Goal: Transaction & Acquisition: Book appointment/travel/reservation

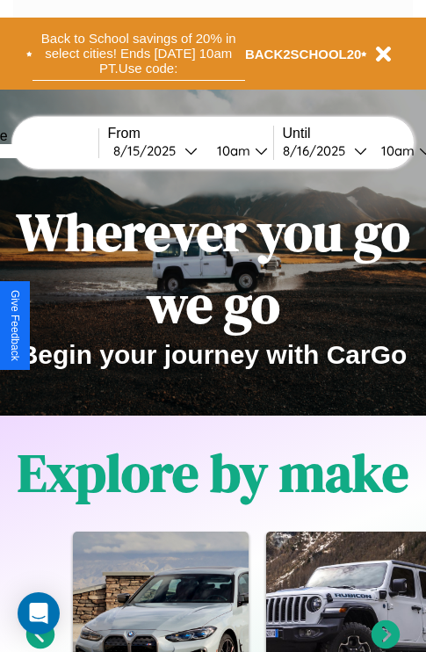
click at [138, 54] on button "Back to School savings of 20% in select cities! Ends [DATE] 10am PT. Use code:" at bounding box center [139, 53] width 213 height 54
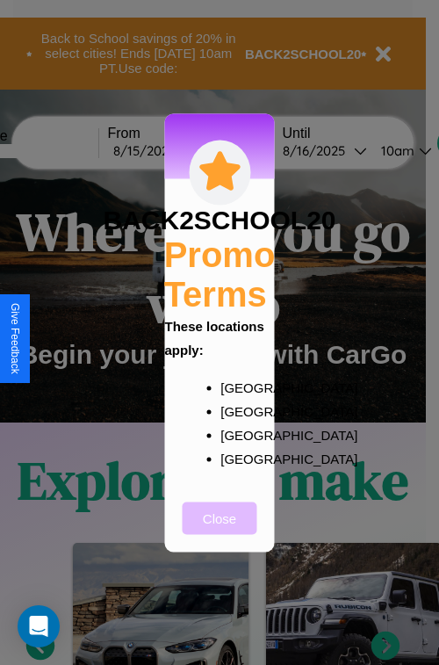
click at [220, 530] on button "Close" at bounding box center [220, 518] width 75 height 33
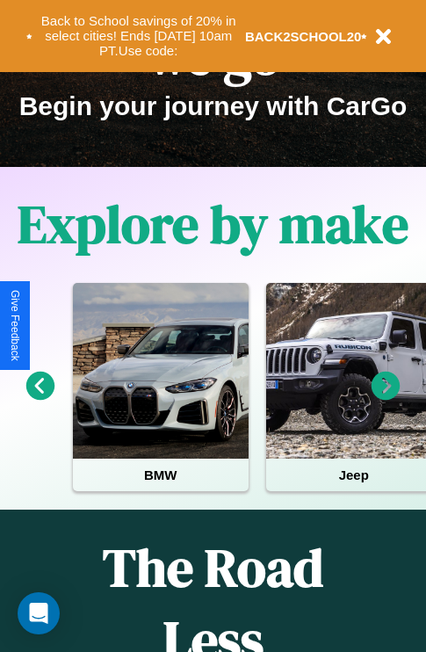
scroll to position [271, 0]
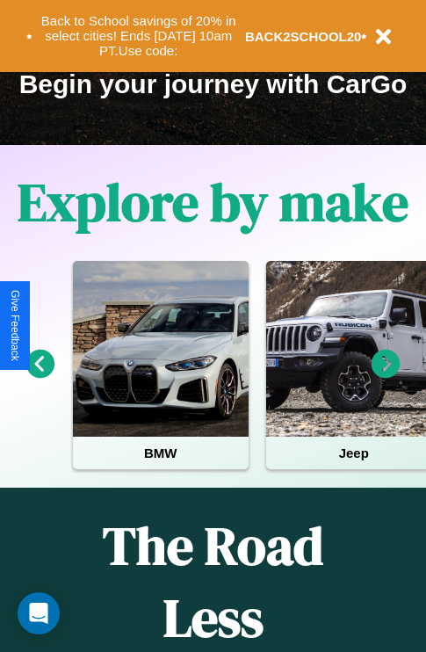
click at [386, 376] on icon at bounding box center [386, 364] width 29 height 29
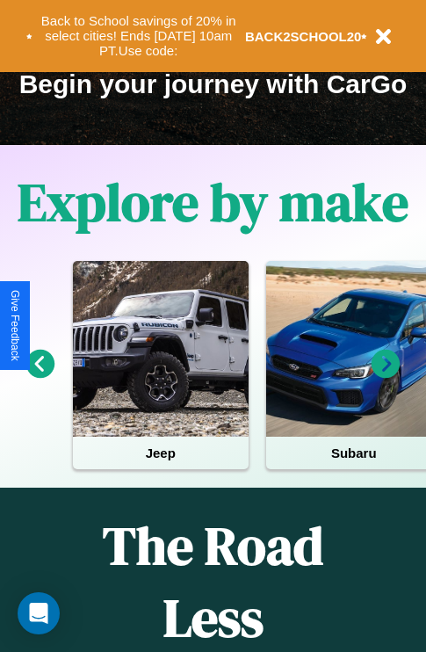
click at [40, 376] on icon at bounding box center [40, 364] width 29 height 29
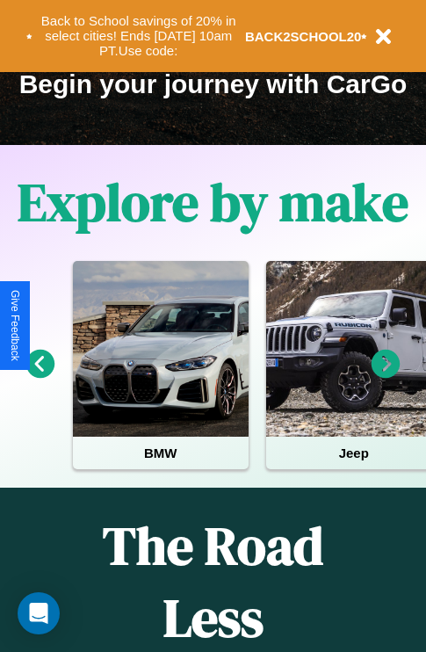
click at [40, 376] on icon at bounding box center [40, 364] width 29 height 29
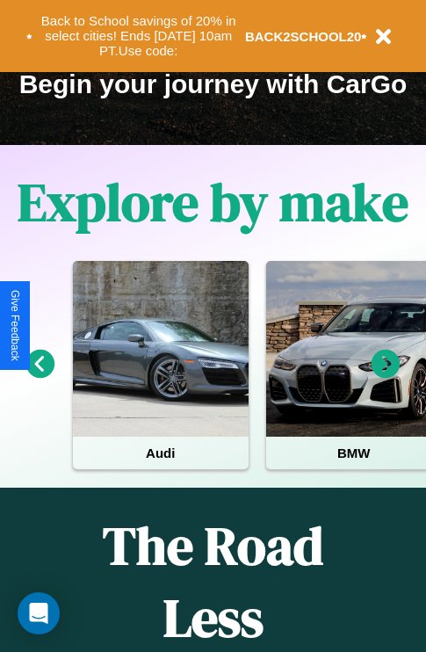
click at [386, 376] on icon at bounding box center [386, 364] width 29 height 29
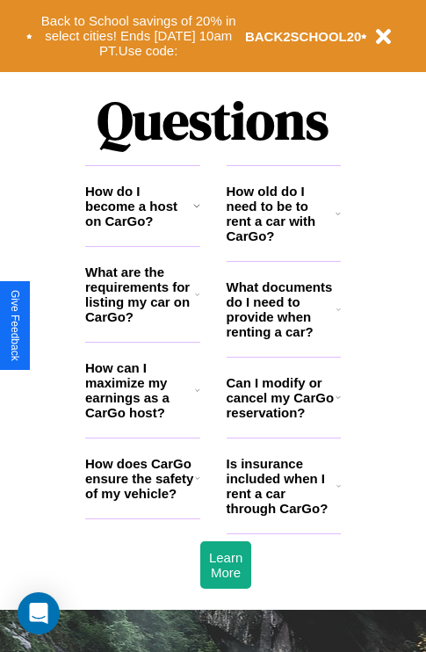
scroll to position [2129, 0]
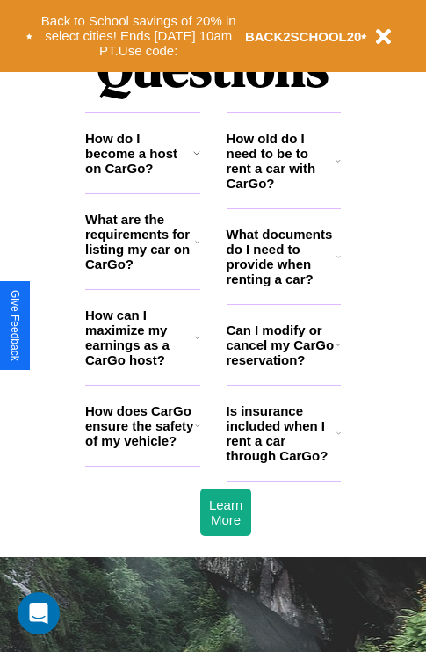
click at [283, 461] on h3 "Is insurance included when I rent a car through CarGo?" at bounding box center [282, 433] width 110 height 60
click at [283, 367] on h3 "Can I modify or cancel my CarGo reservation?" at bounding box center [281, 344] width 109 height 45
click at [196, 160] on icon at bounding box center [196, 153] width 7 height 14
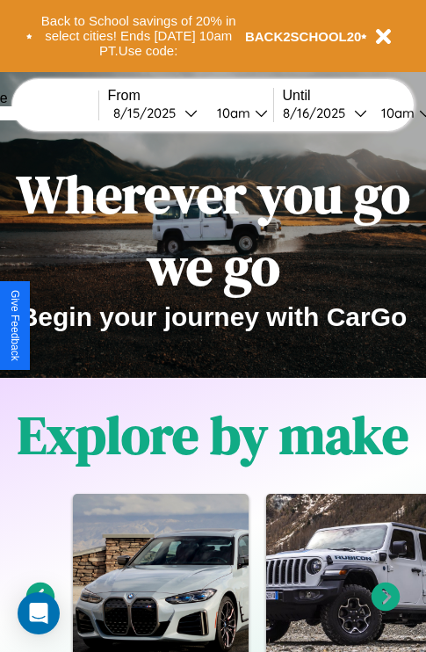
scroll to position [0, 0]
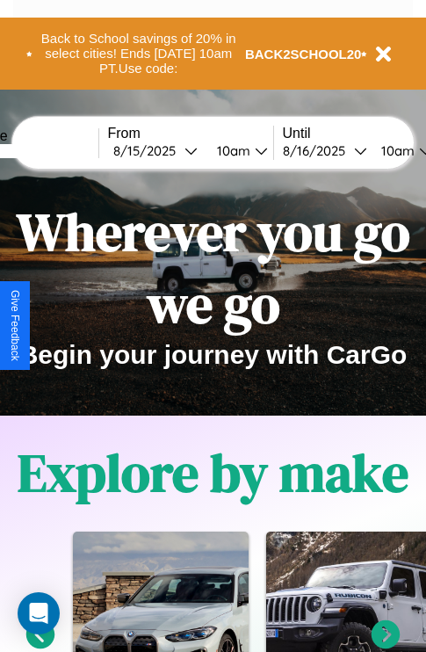
click at [59, 150] on input "text" at bounding box center [33, 151] width 132 height 14
type input "**********"
click at [176, 150] on div "[DATE]" at bounding box center [148, 150] width 71 height 17
select select "*"
select select "****"
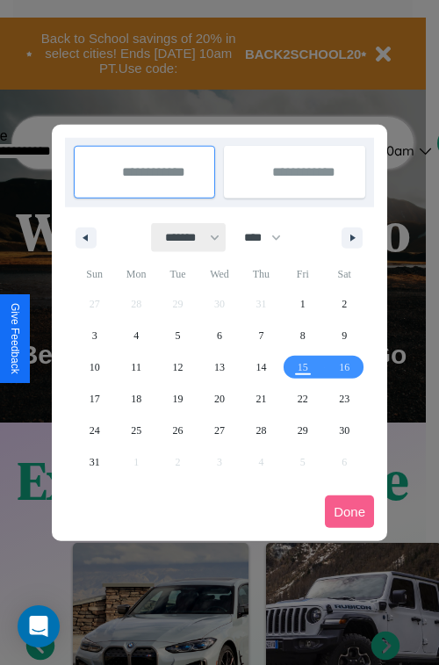
click at [184, 237] on select "******* ******** ***** ***** *** **** **** ****** ********* ******* ******** **…" at bounding box center [189, 237] width 75 height 29
select select "*"
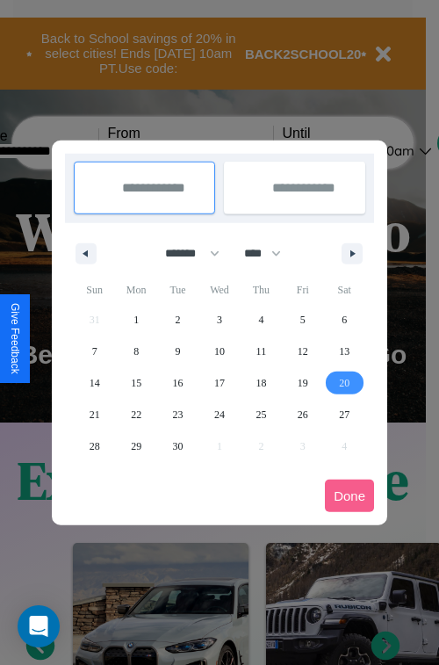
click at [344, 382] on span "20" at bounding box center [344, 383] width 11 height 32
type input "**********"
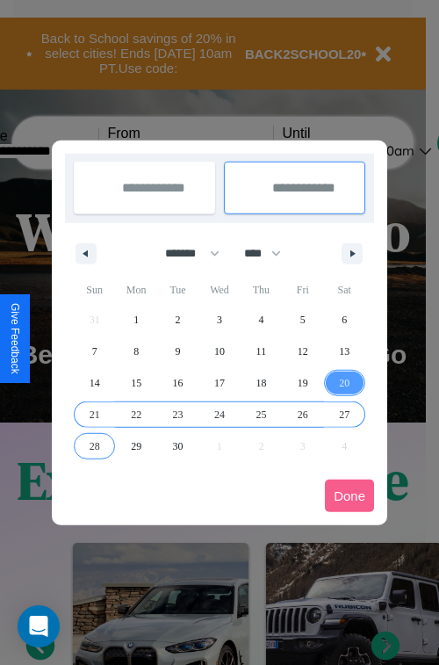
click at [94, 445] on span "28" at bounding box center [95, 446] width 11 height 32
type input "**********"
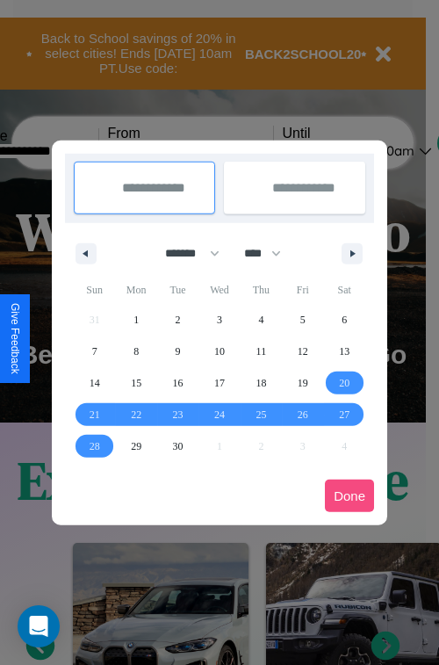
click at [350, 495] on button "Done" at bounding box center [349, 496] width 49 height 33
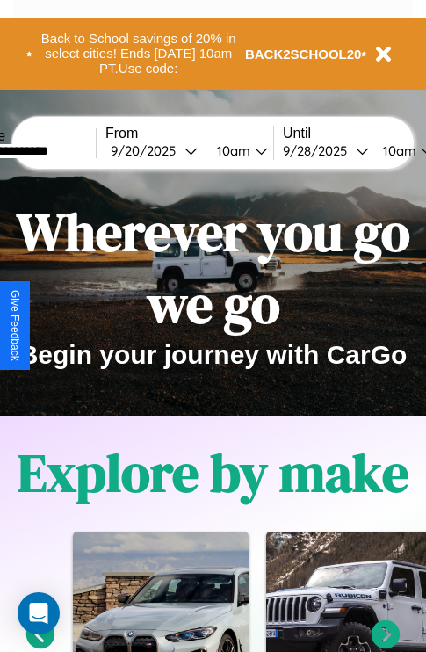
scroll to position [0, 68]
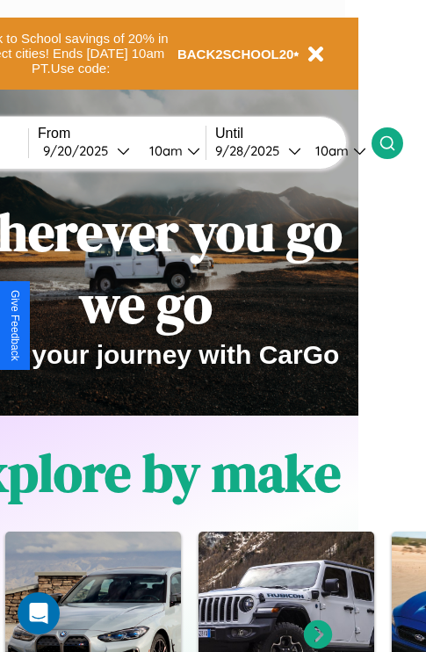
click at [396, 142] on icon at bounding box center [388, 143] width 18 height 18
